Goal: Task Accomplishment & Management: Complete application form

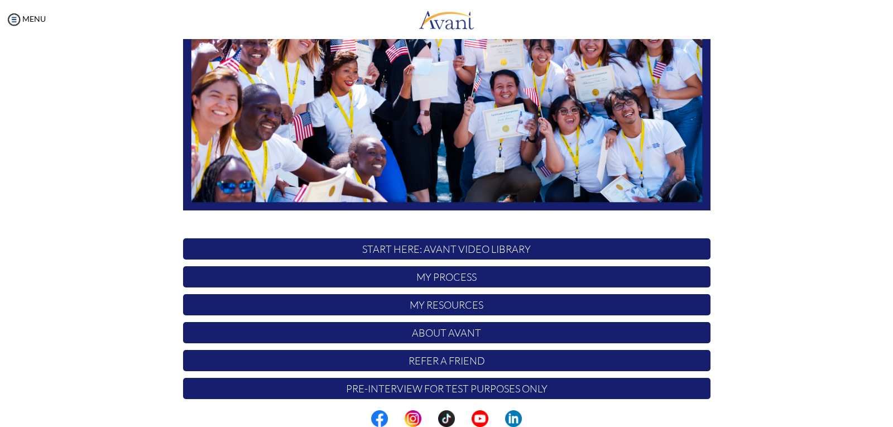
scroll to position [193, 0]
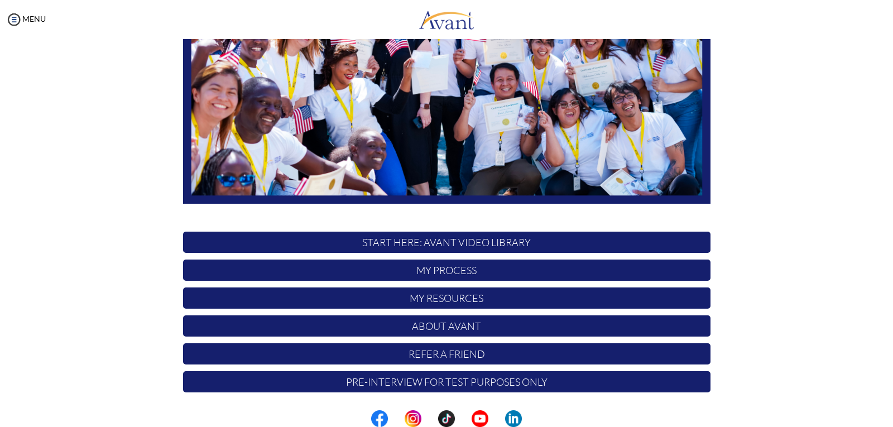
click at [486, 268] on p "My Process" at bounding box center [446, 269] width 527 height 21
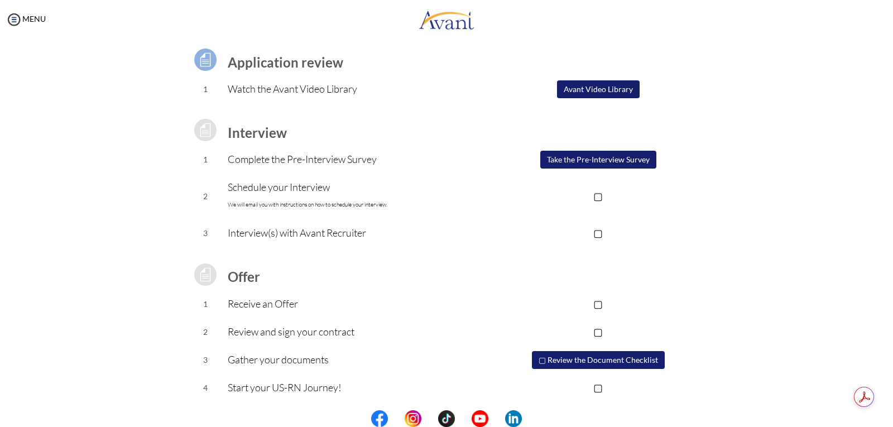
scroll to position [81, 0]
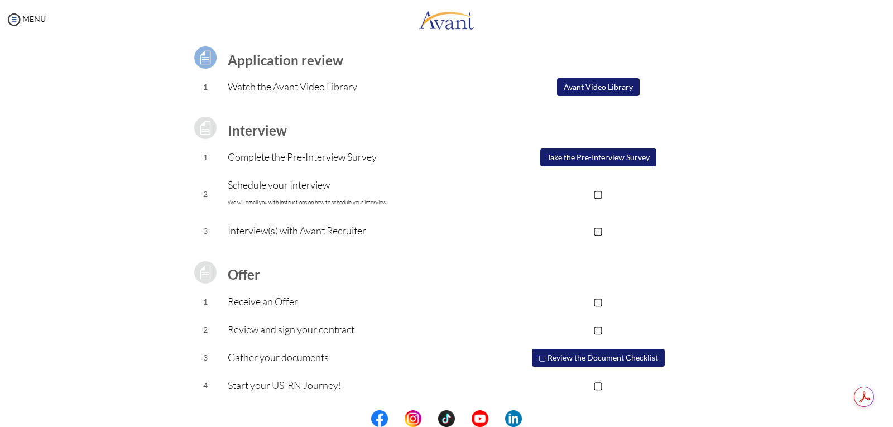
click at [573, 350] on button "▢ Review the Document Checklist" at bounding box center [598, 358] width 133 height 18
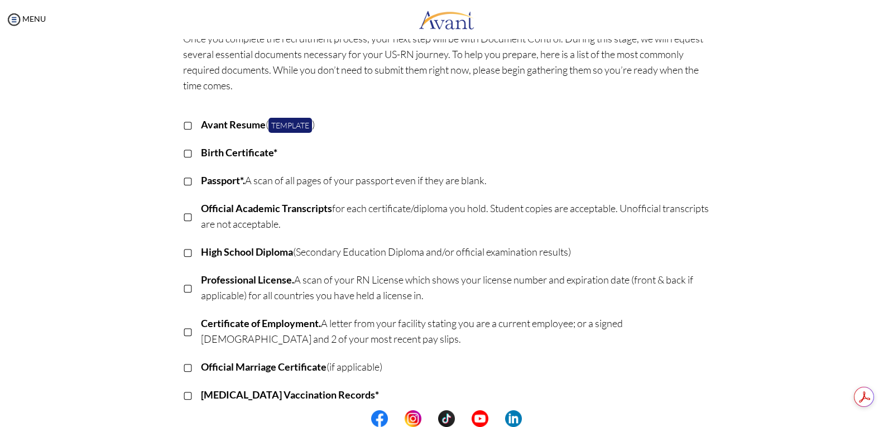
scroll to position [0, 0]
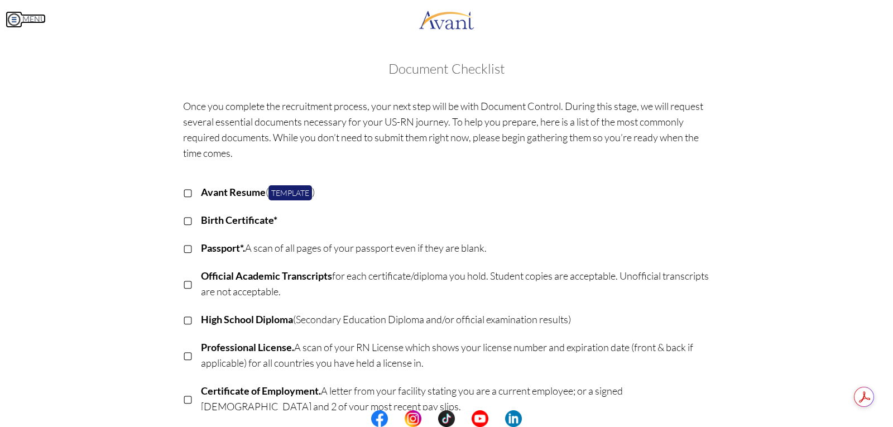
click at [23, 18] on link "MENU" at bounding box center [26, 18] width 40 height 9
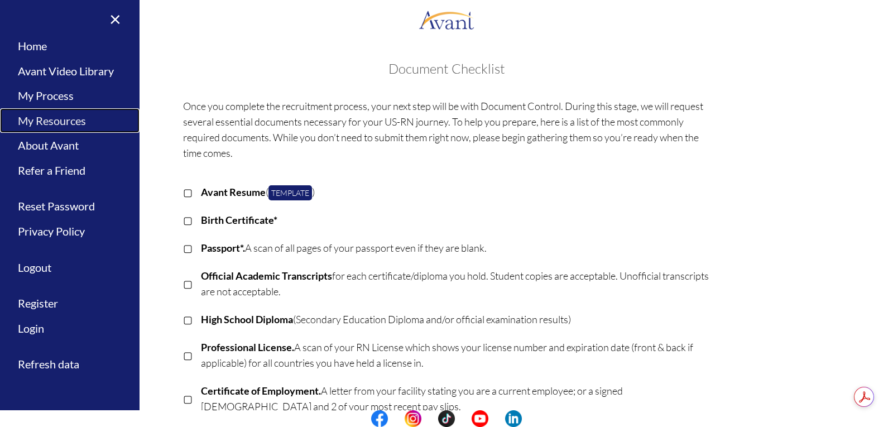
click at [46, 118] on link "My Resources" at bounding box center [69, 120] width 139 height 25
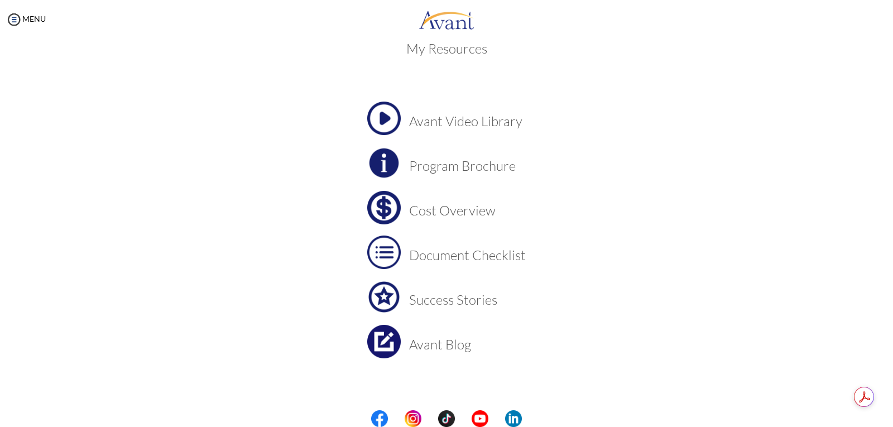
scroll to position [24, 0]
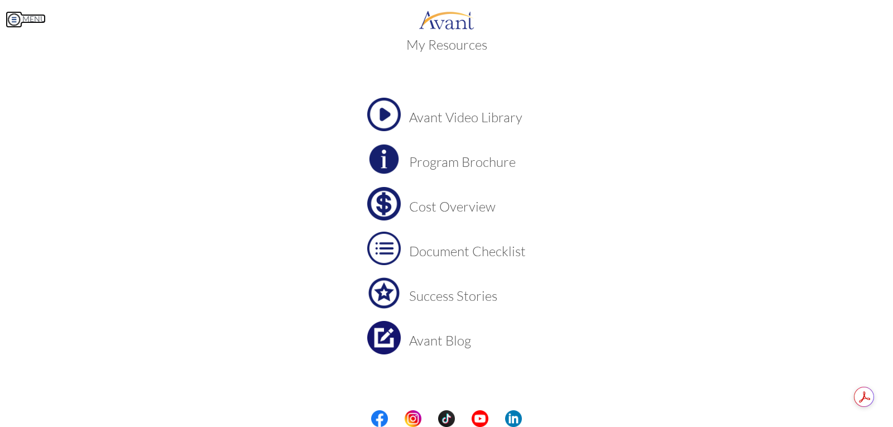
click at [30, 18] on link "MENU" at bounding box center [26, 18] width 40 height 9
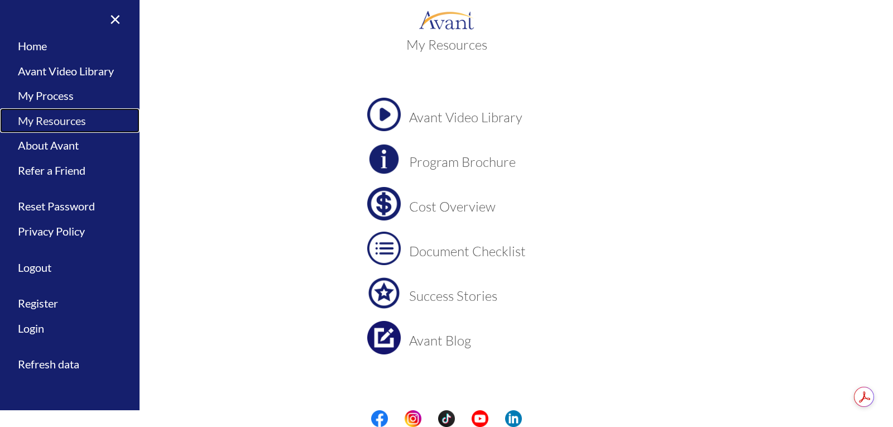
click at [54, 117] on link "My Resources" at bounding box center [69, 120] width 139 height 25
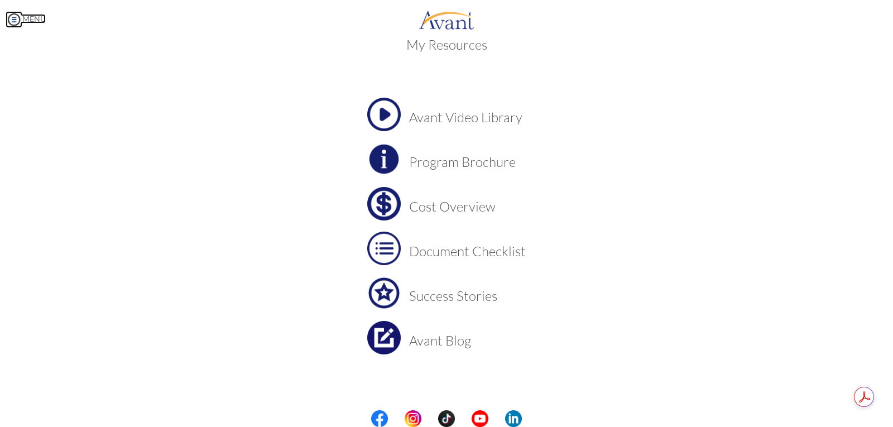
click at [25, 18] on link "MENU" at bounding box center [26, 18] width 40 height 9
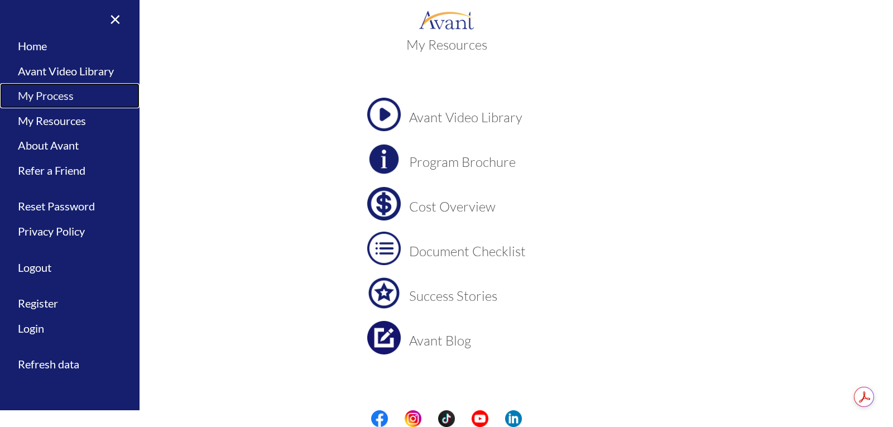
click at [67, 94] on link "My Process" at bounding box center [69, 95] width 139 height 25
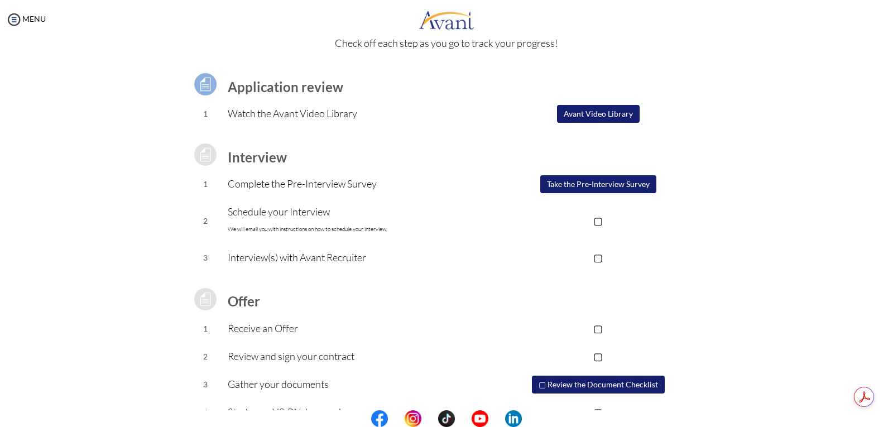
scroll to position [81, 0]
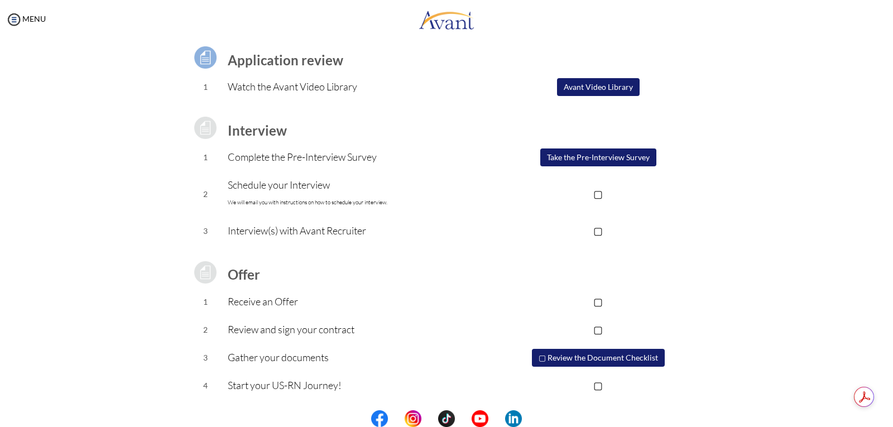
click at [566, 158] on button "Take the Pre-Interview Survey" at bounding box center [598, 157] width 116 height 18
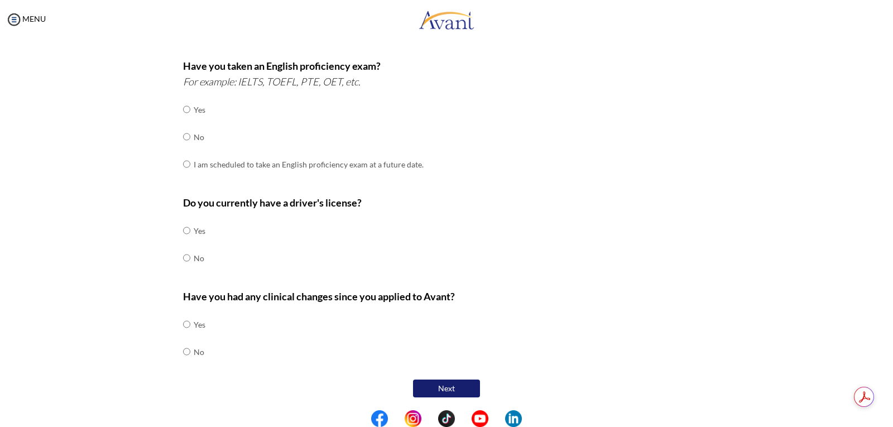
scroll to position [287, 0]
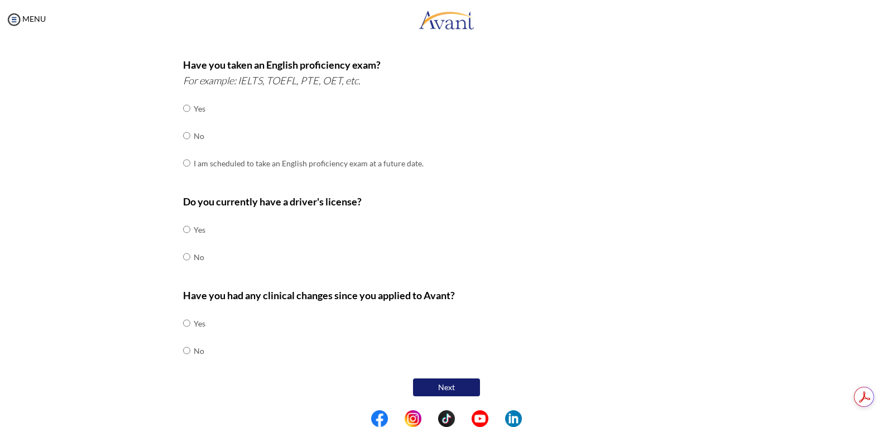
click at [434, 389] on button "Next" at bounding box center [446, 387] width 67 height 18
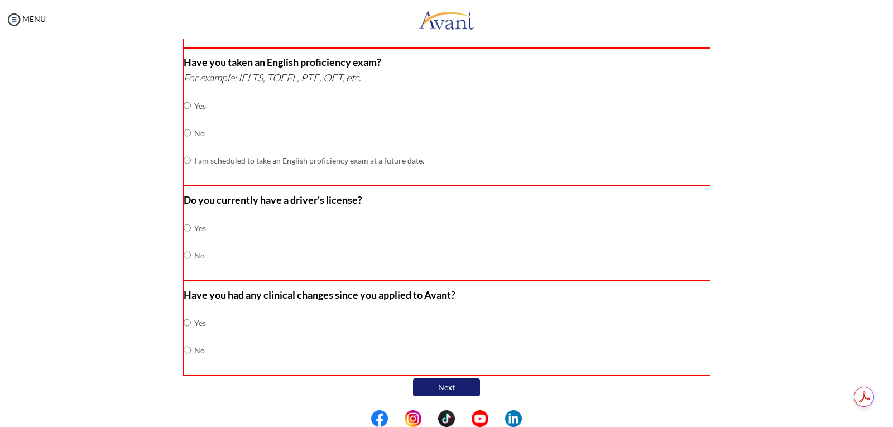
click at [746, 137] on div "Are you currently in school now? Yes No Have you taken the NCLEX-RN exam before…" at bounding box center [446, 101] width 653 height 595
click at [11, 17] on img at bounding box center [14, 19] width 17 height 17
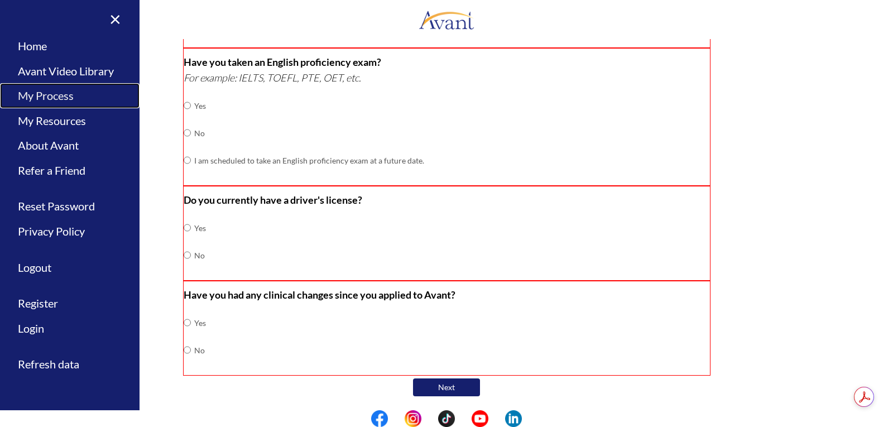
click at [51, 94] on link "My Process" at bounding box center [69, 95] width 139 height 25
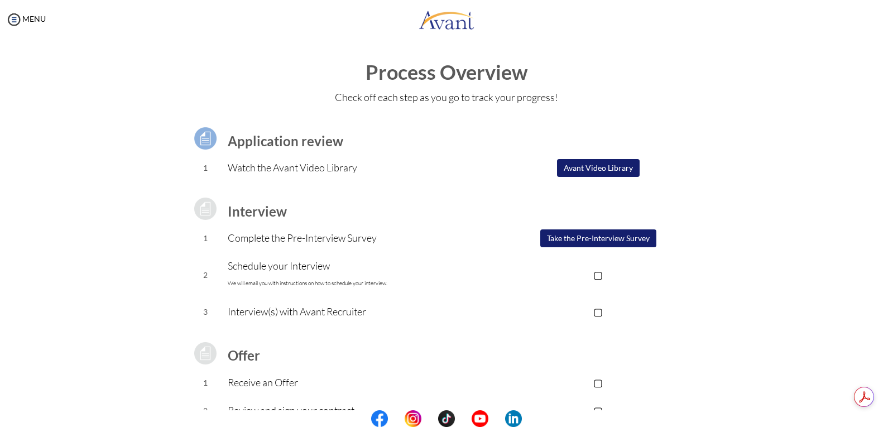
click at [587, 167] on button "Avant Video Library" at bounding box center [598, 168] width 83 height 18
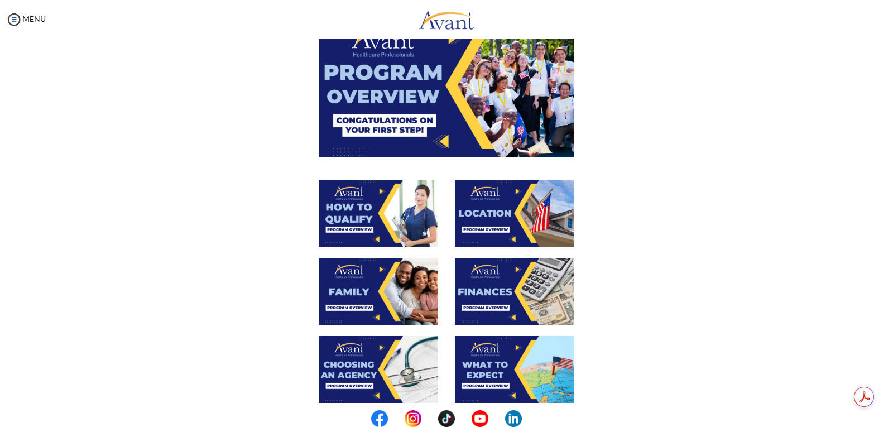
scroll to position [0, 0]
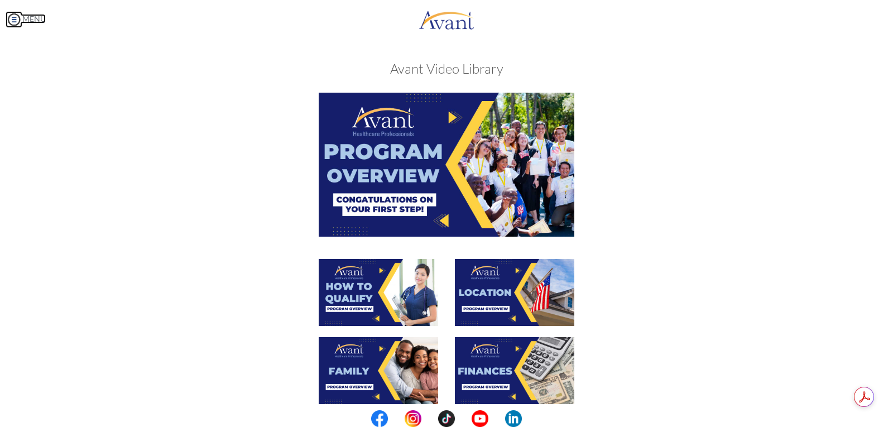
click at [11, 19] on img at bounding box center [14, 19] width 17 height 17
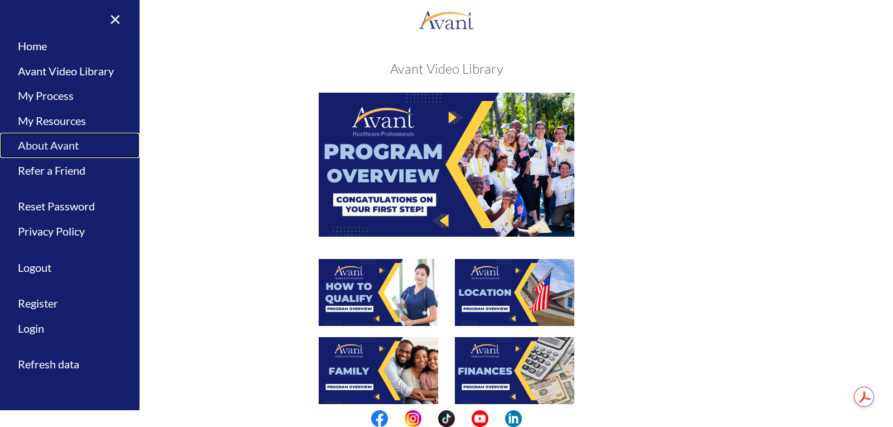
click at [46, 144] on link "About Avant" at bounding box center [69, 145] width 139 height 25
